Goal: Task Accomplishment & Management: Manage account settings

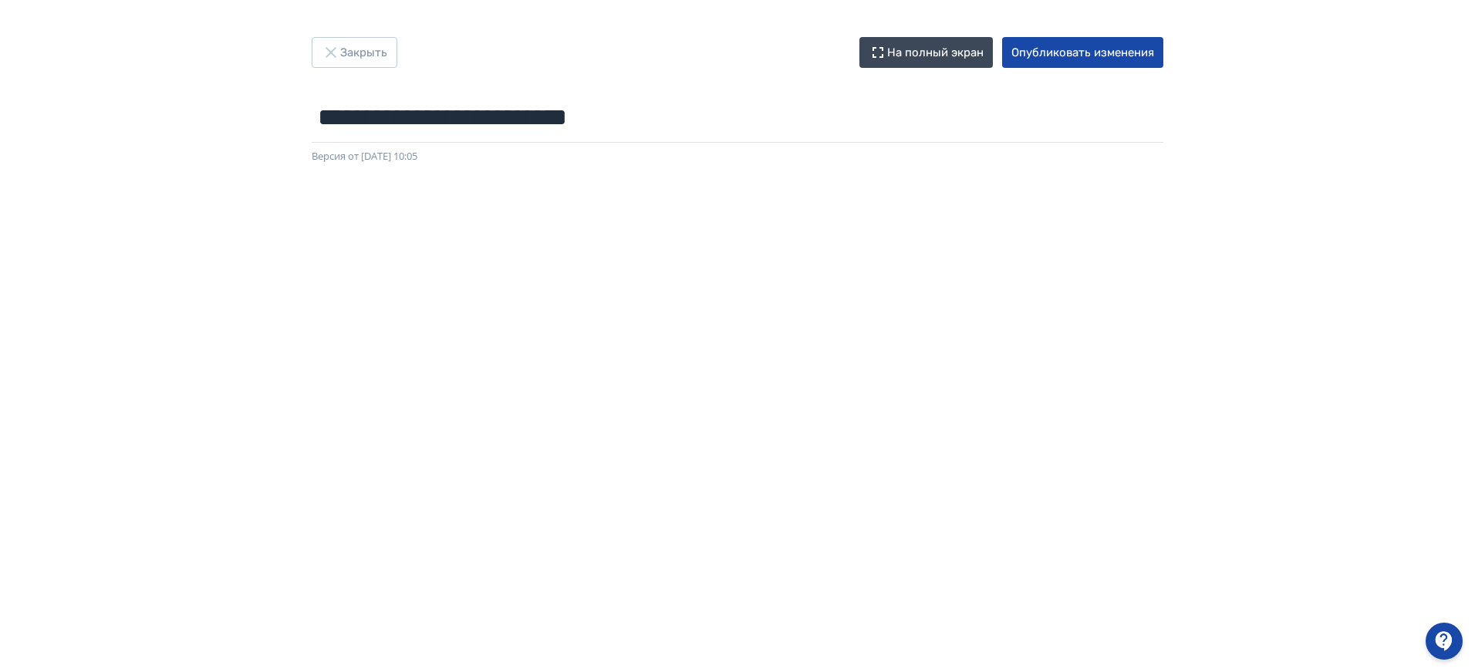
click at [347, 62] on button "Закрыть" at bounding box center [355, 52] width 86 height 31
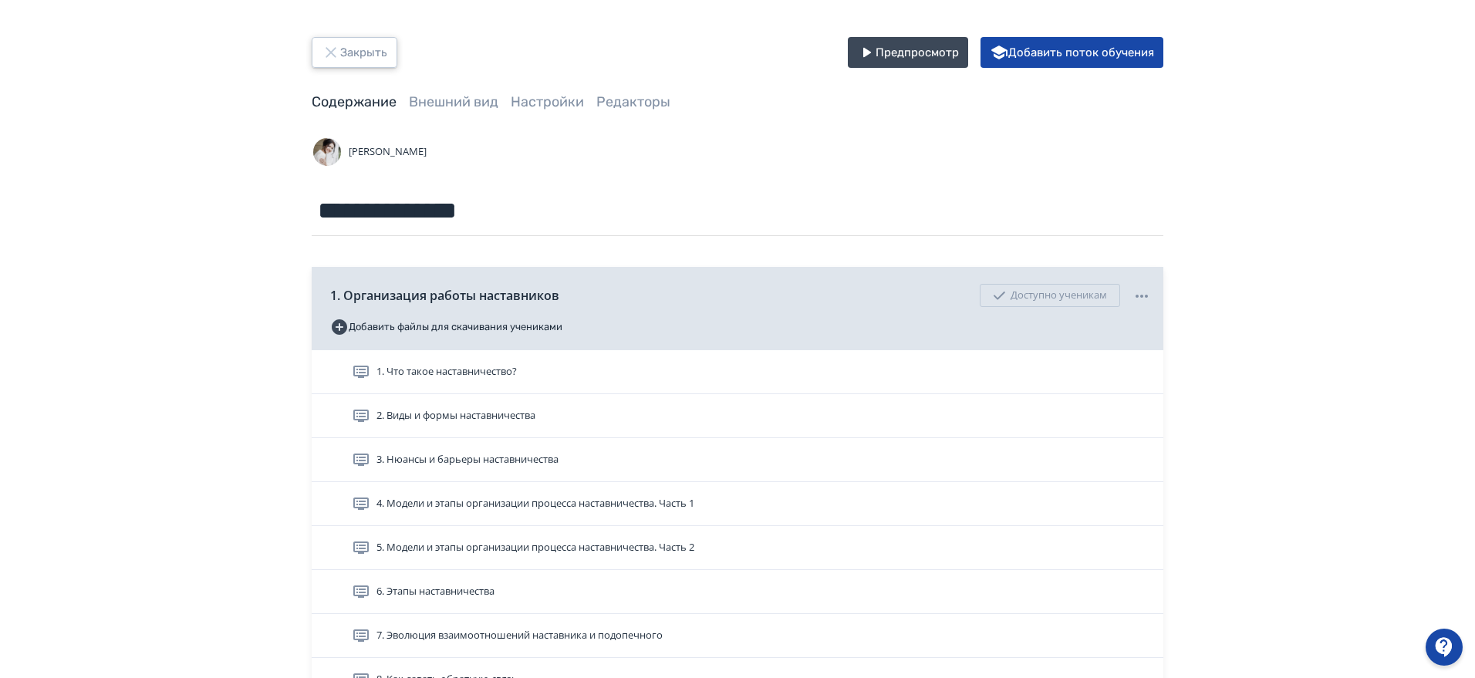
click at [370, 56] on button "Закрыть" at bounding box center [355, 52] width 86 height 31
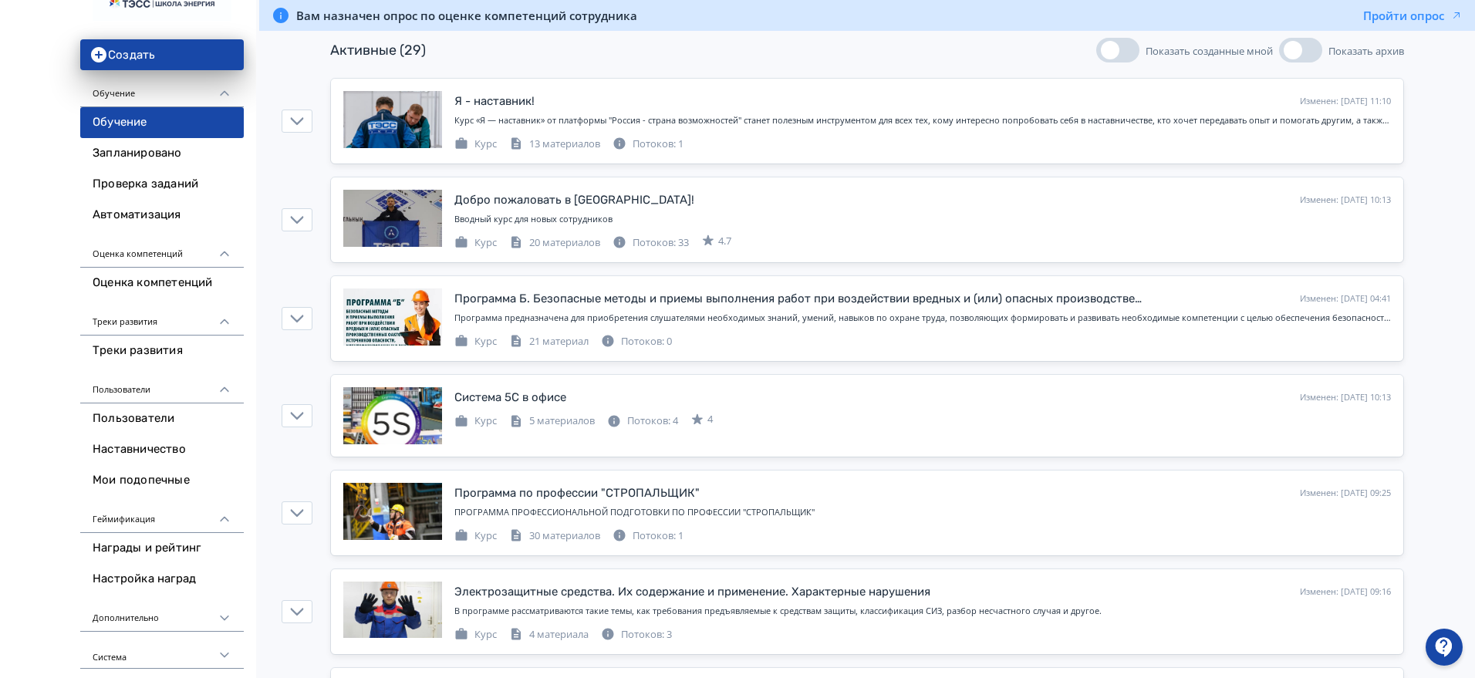
scroll to position [193, 0]
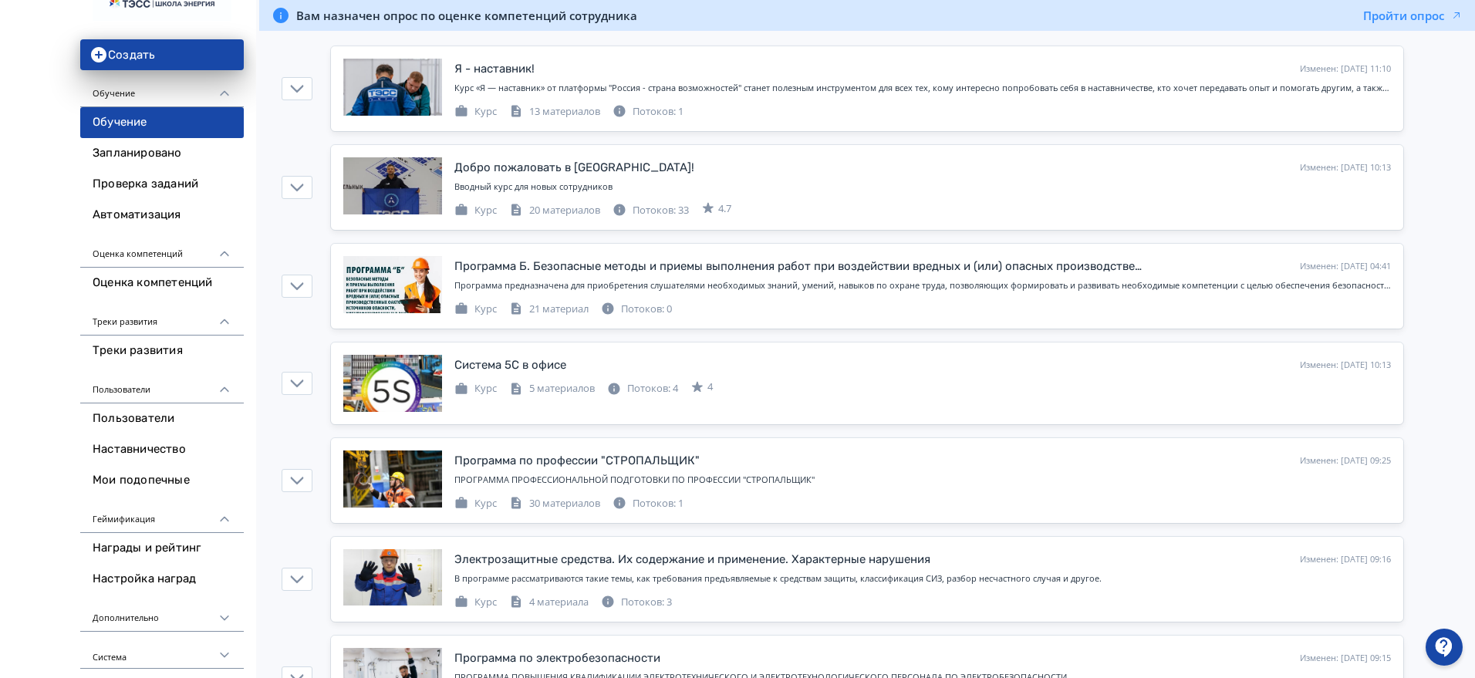
click at [221, 650] on icon at bounding box center [225, 655] width 14 height 14
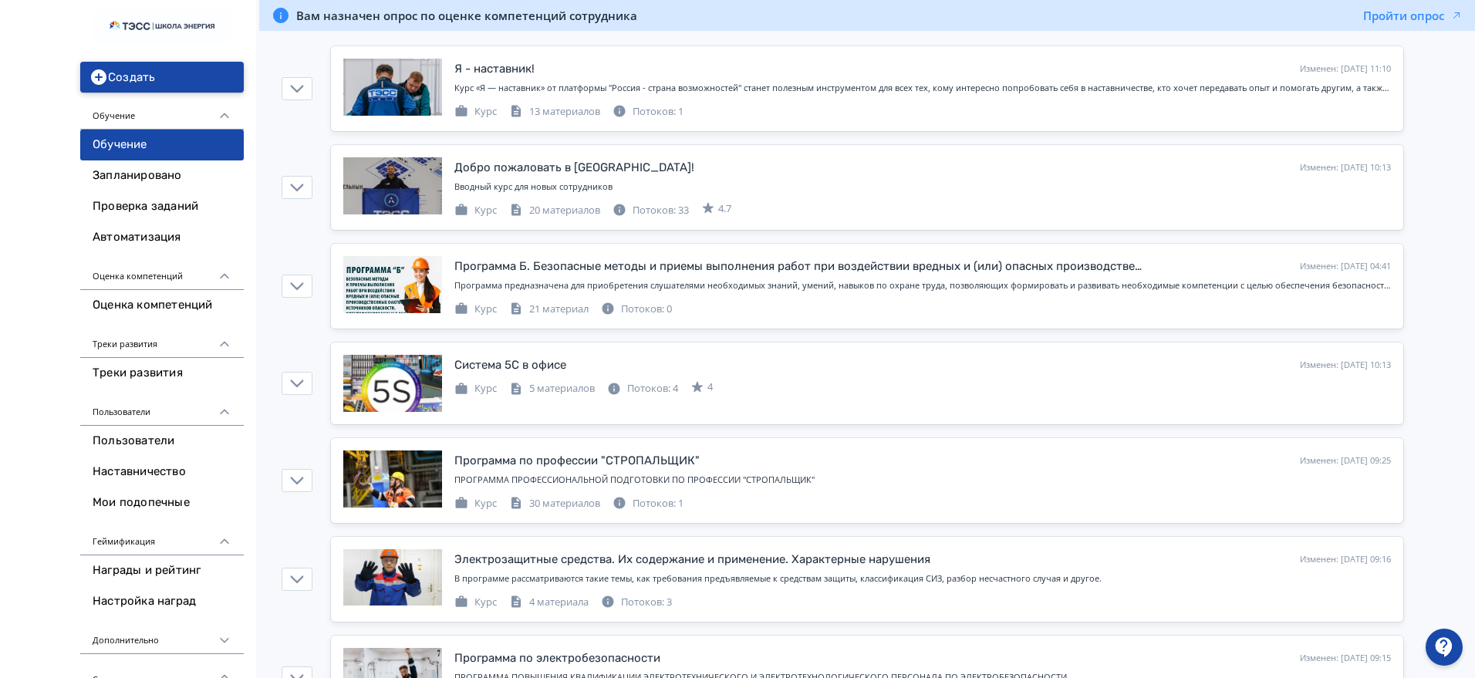
click at [185, 77] on button "Создать" at bounding box center [162, 77] width 164 height 31
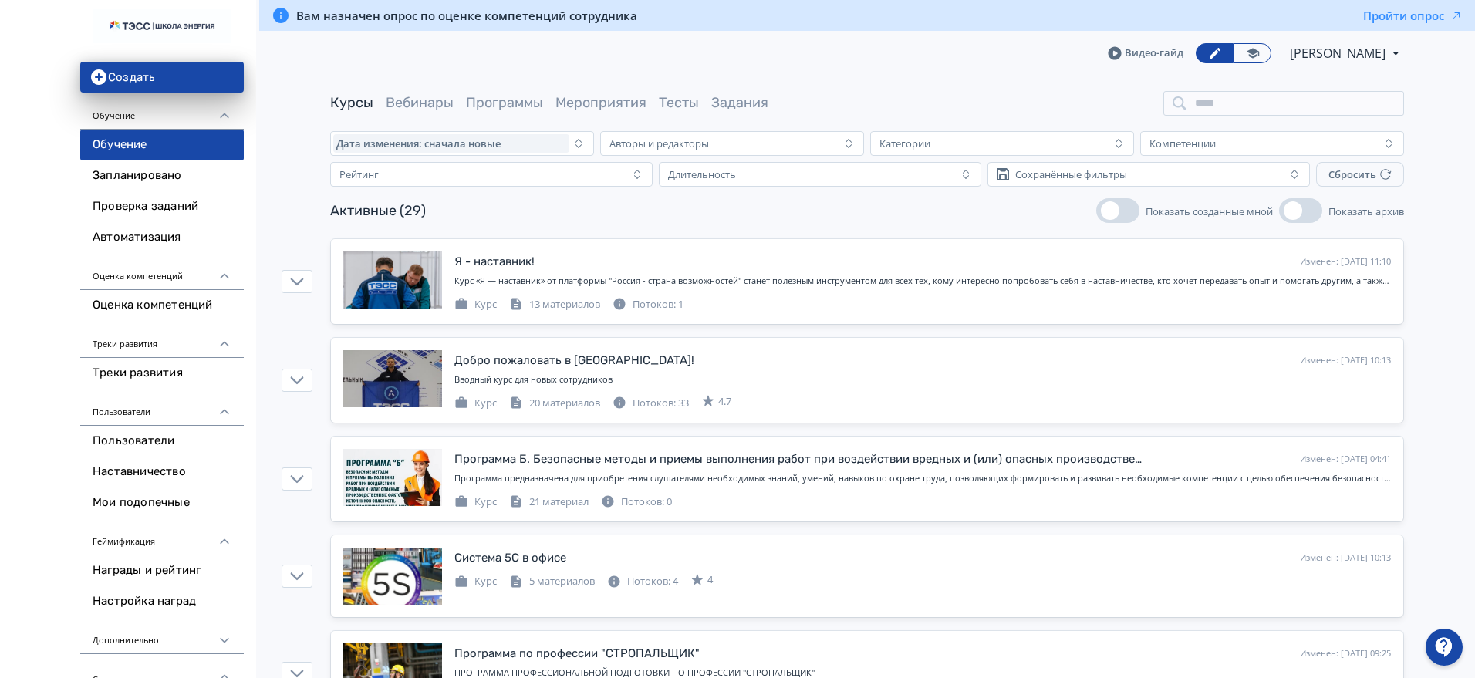
click at [227, 270] on icon at bounding box center [225, 276] width 14 height 14
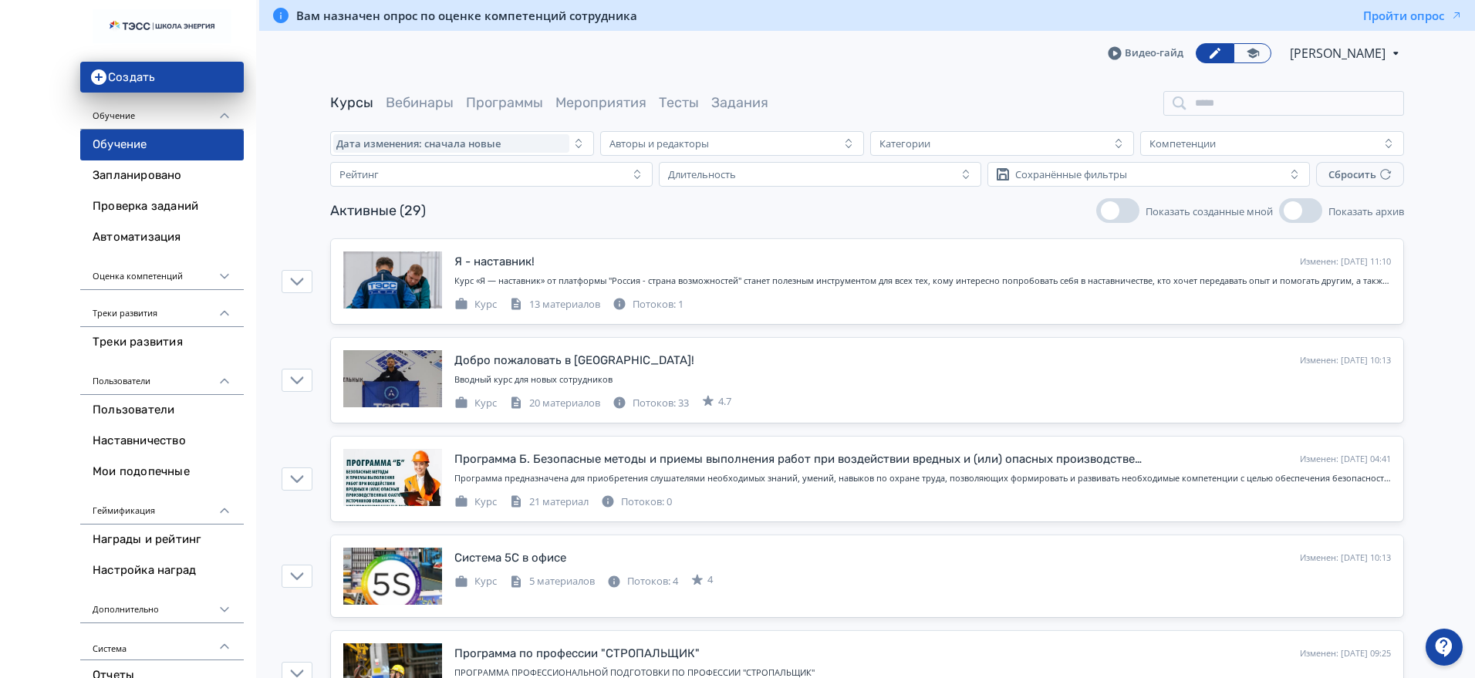
click at [227, 270] on icon at bounding box center [225, 276] width 14 height 14
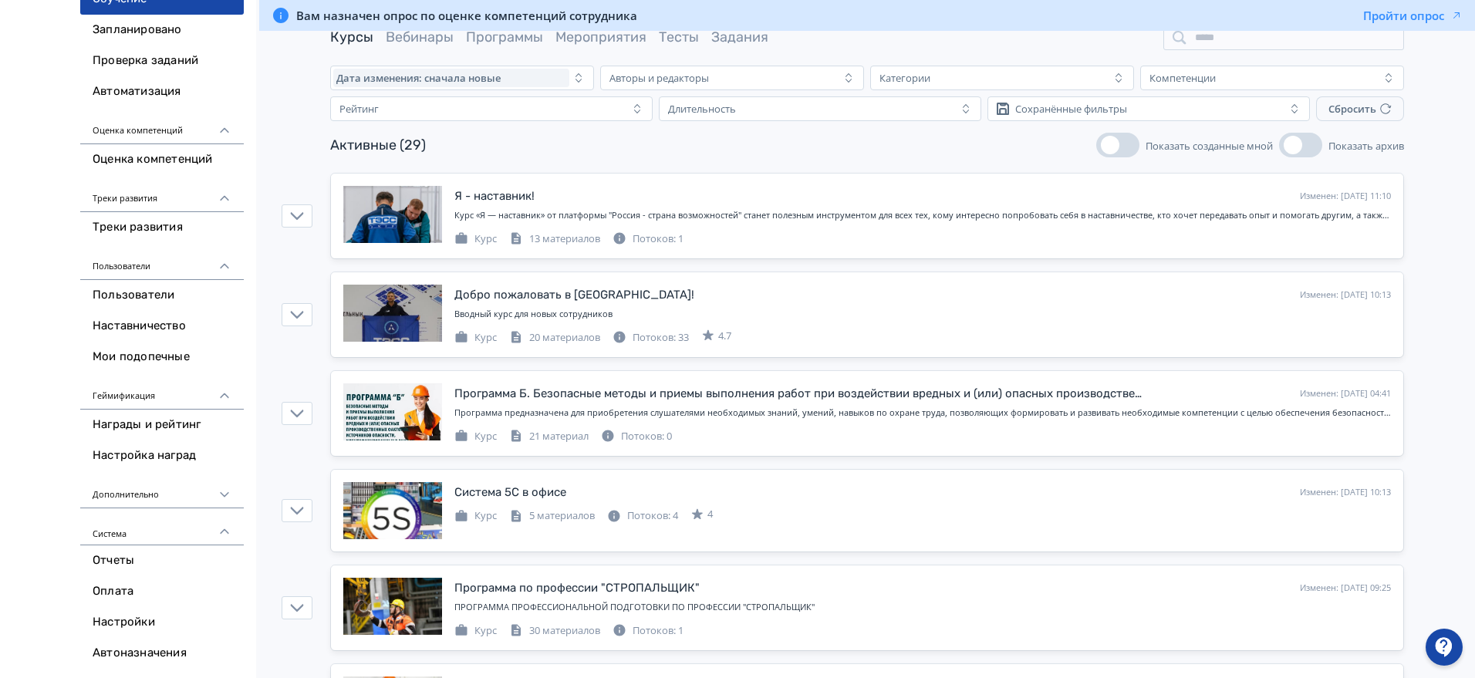
scroll to position [96, 0]
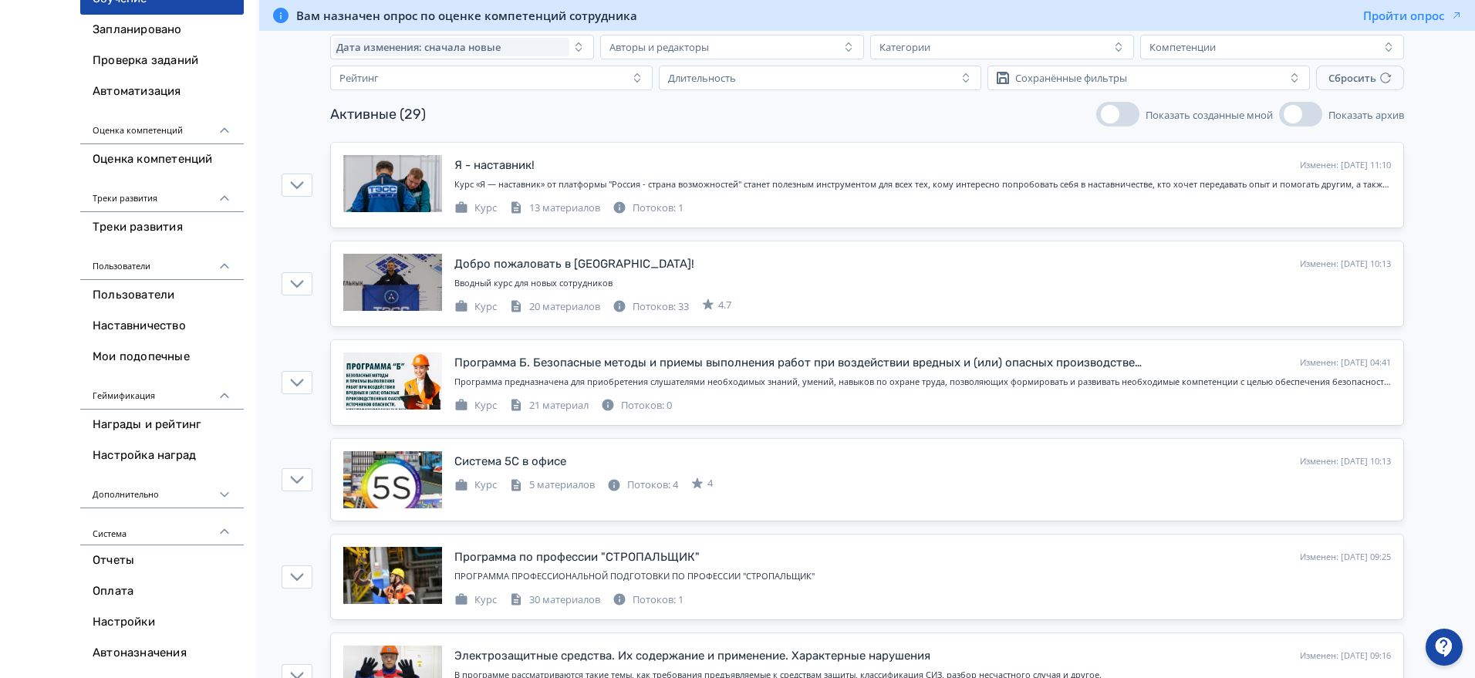
click at [226, 483] on div "Дополнительно" at bounding box center [162, 489] width 164 height 37
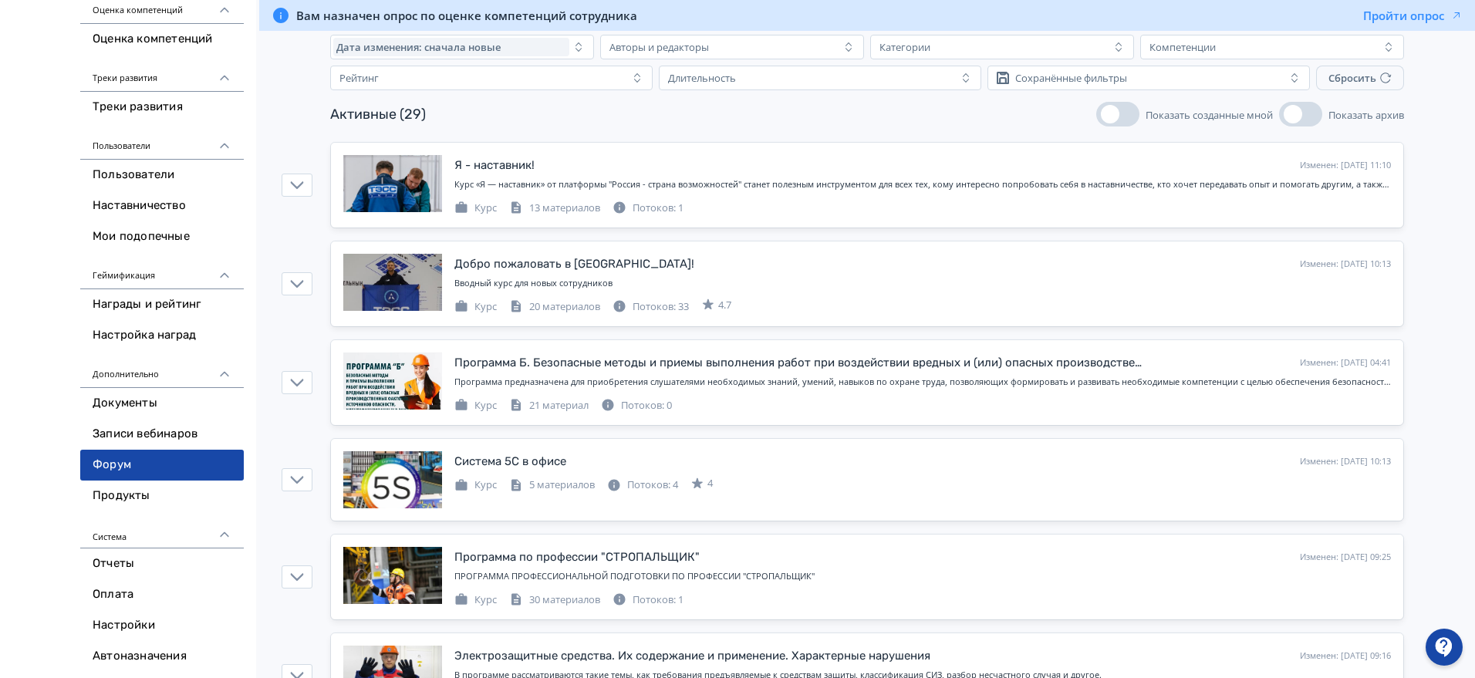
scroll to position [269, 0]
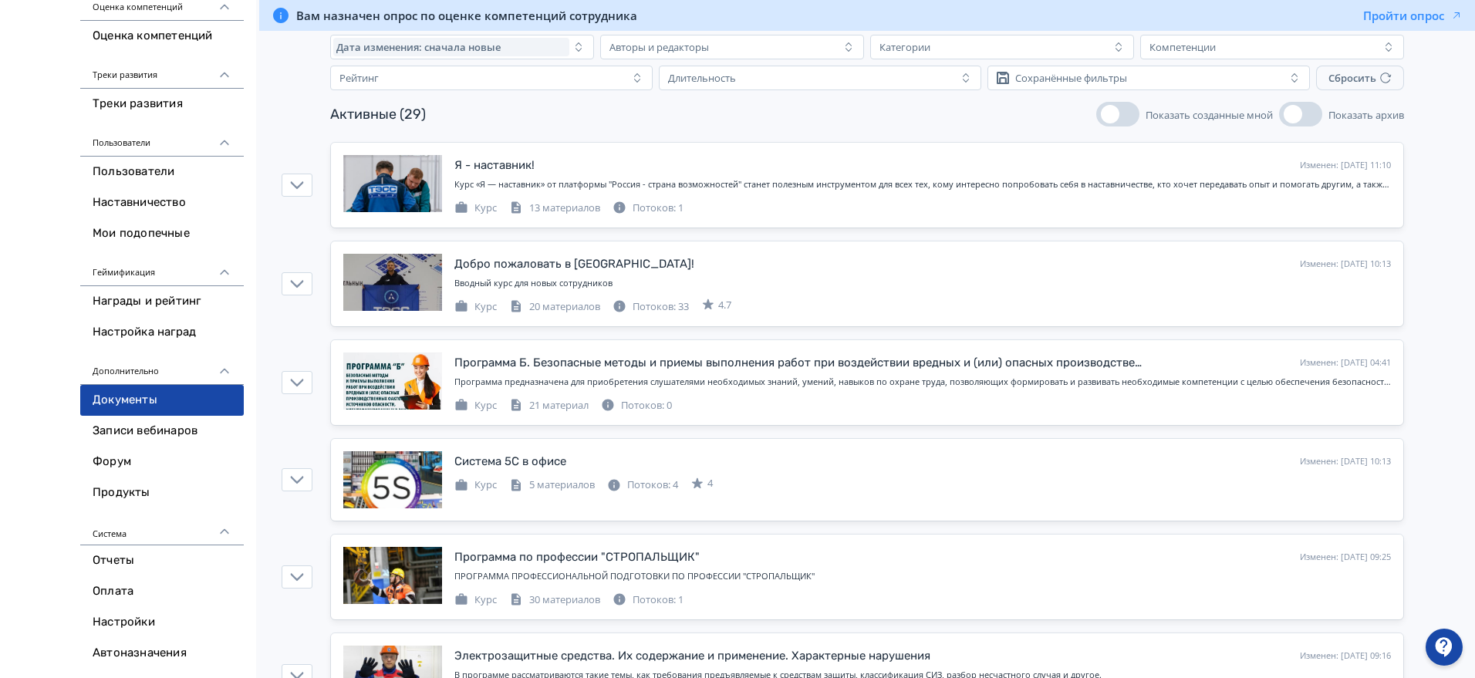
click at [115, 388] on link "Документы" at bounding box center [162, 400] width 164 height 31
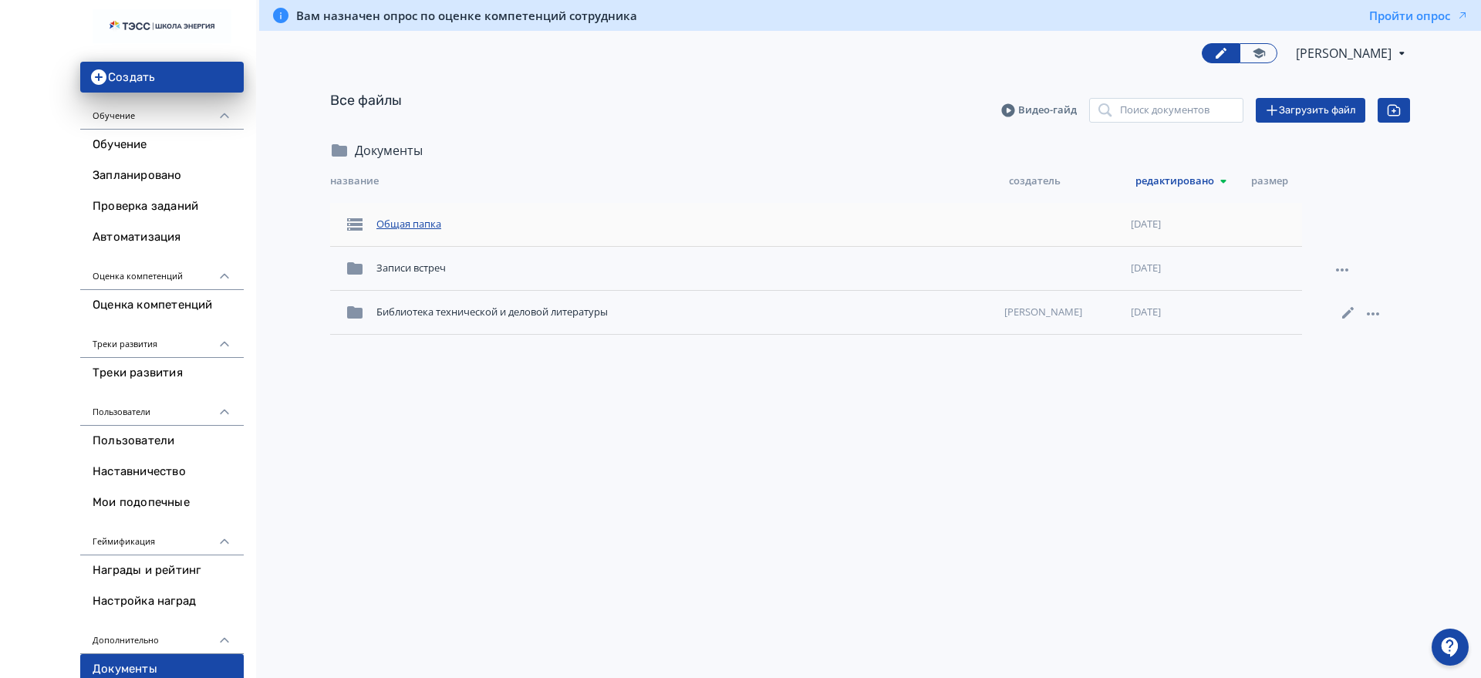
click at [408, 228] on div "Общая папка" at bounding box center [684, 225] width 628 height 28
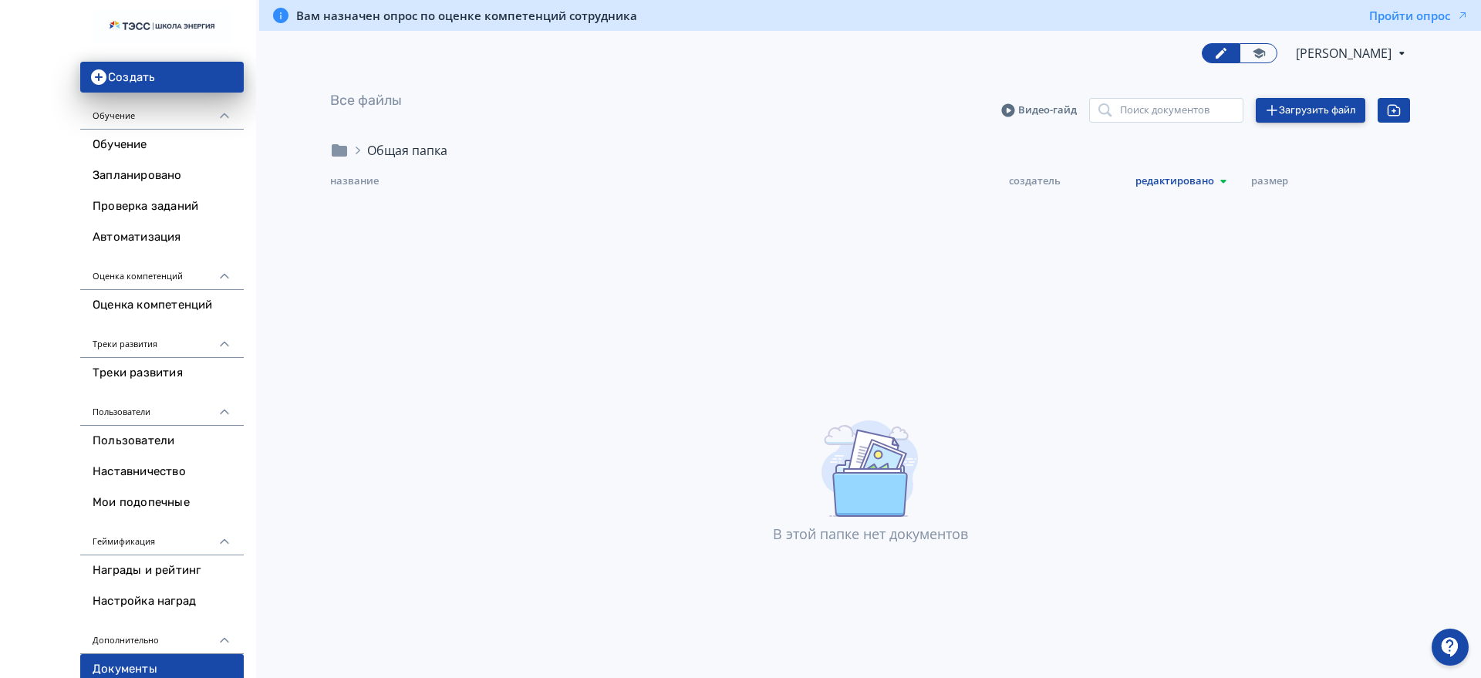
click at [1294, 100] on button "Загрузить файл" at bounding box center [1311, 110] width 110 height 25
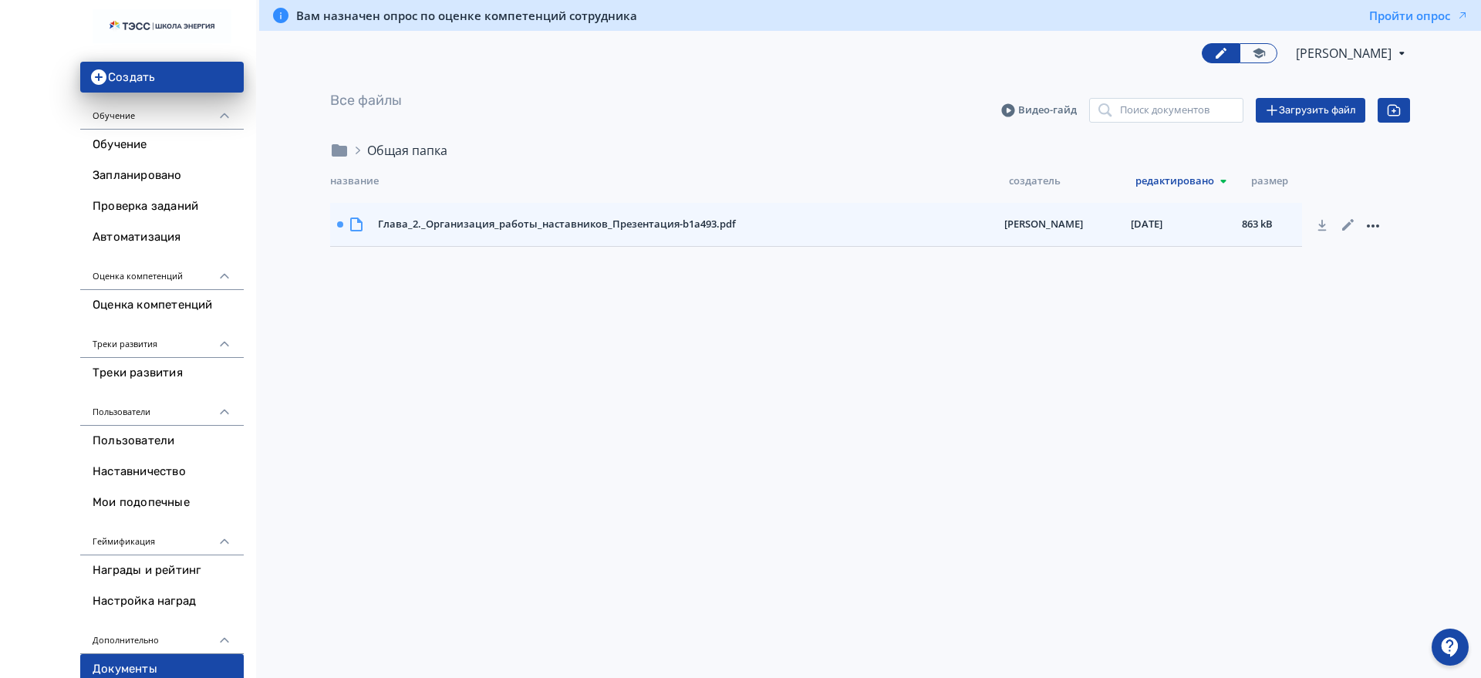
click at [1374, 225] on icon at bounding box center [1373, 226] width 12 height 3
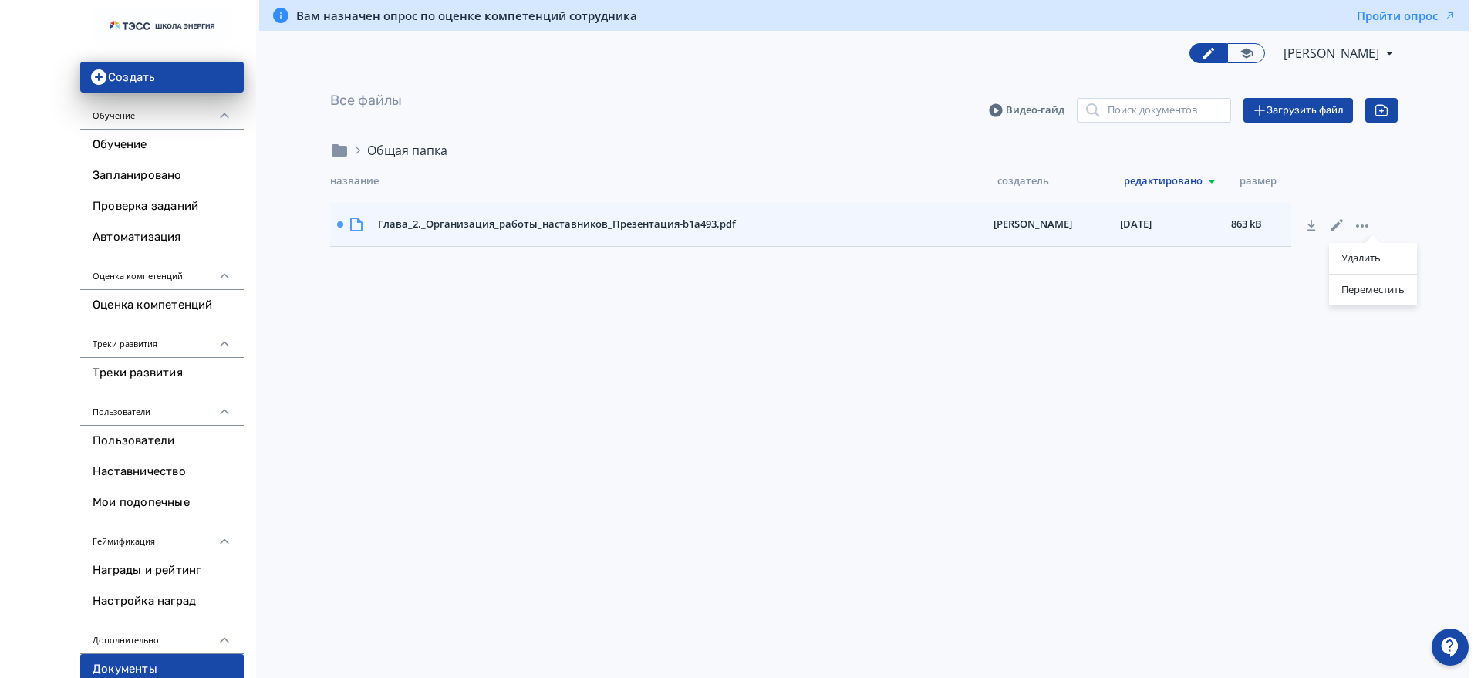
click at [1074, 434] on div "Удалить Переместить" at bounding box center [740, 339] width 1481 height 678
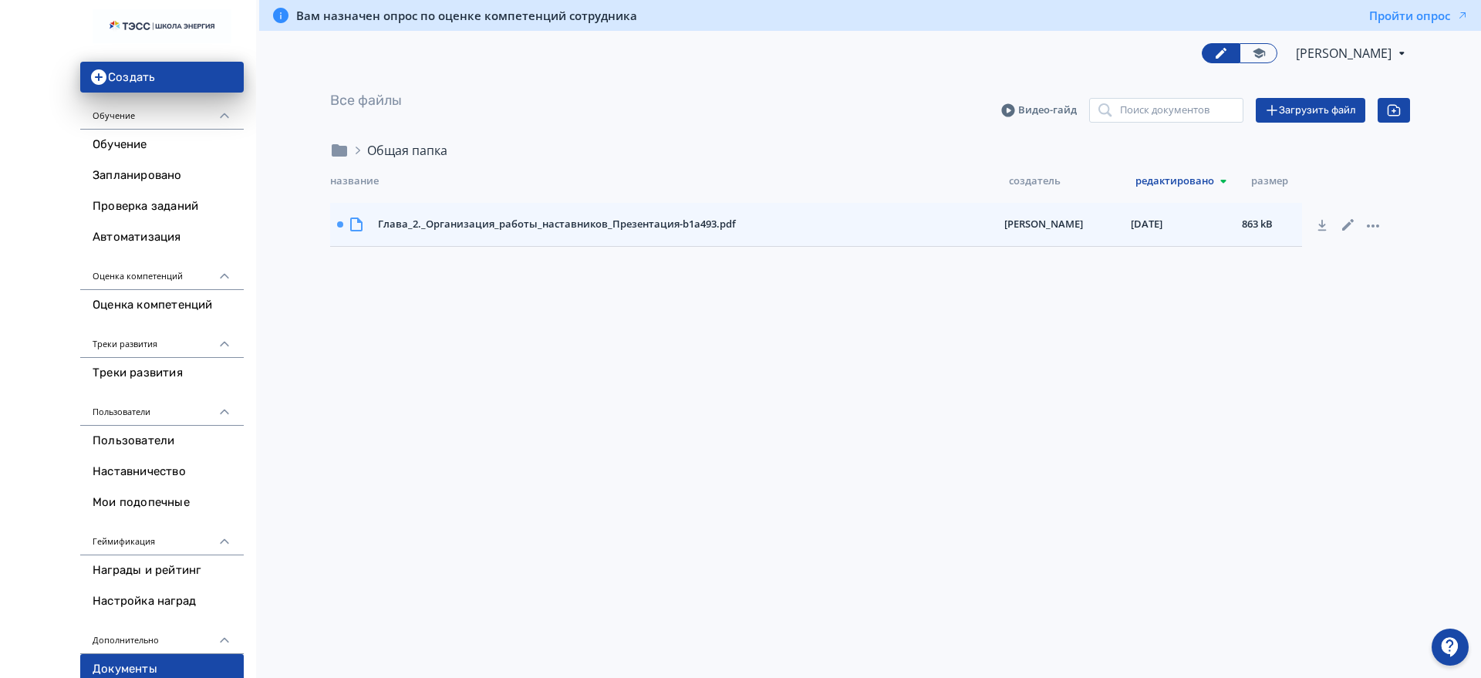
drag, startPoint x: 629, startPoint y: 218, endPoint x: 418, endPoint y: 390, distance: 272.0
click at [399, 390] on div "Вам назначен опрос по оценке компетенций сотрудника Пройти опрос [PERSON_NAME] …" at bounding box center [870, 339] width 1222 height 678
click at [1320, 221] on icon at bounding box center [1323, 225] width 28 height 28
click at [341, 230] on div at bounding box center [346, 224] width 51 height 31
